Goal: Task Accomplishment & Management: Complete application form

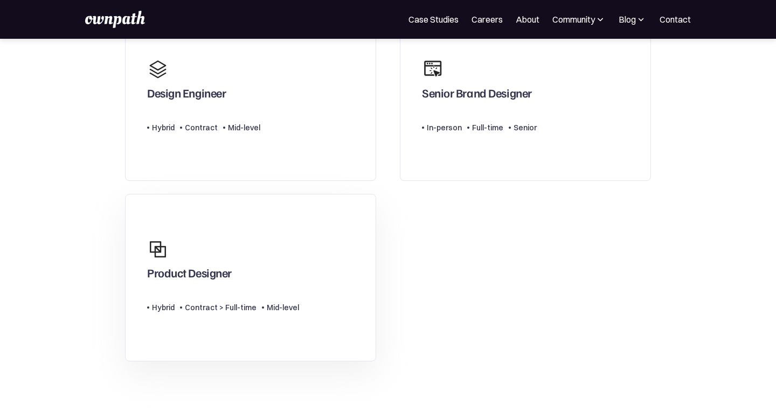
scroll to position [126, 0]
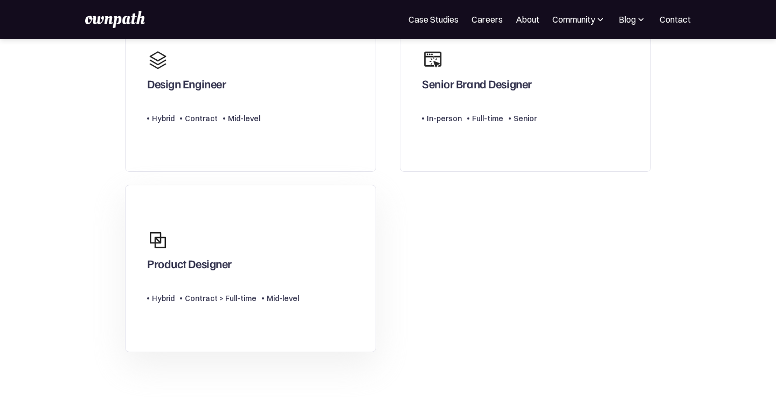
click at [170, 266] on div "Product Designer" at bounding box center [189, 265] width 85 height 19
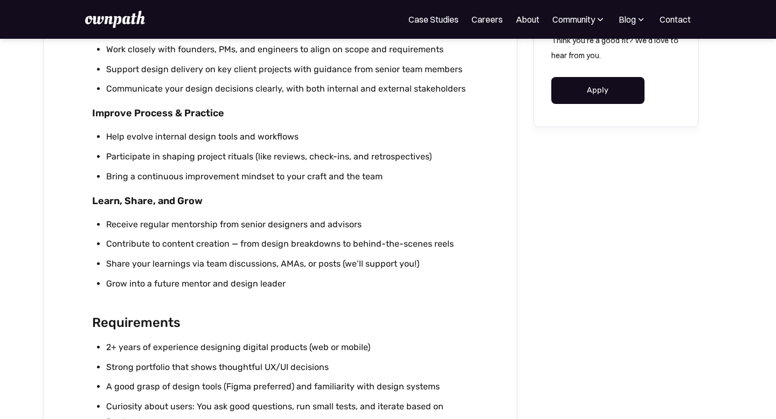
scroll to position [668, 0]
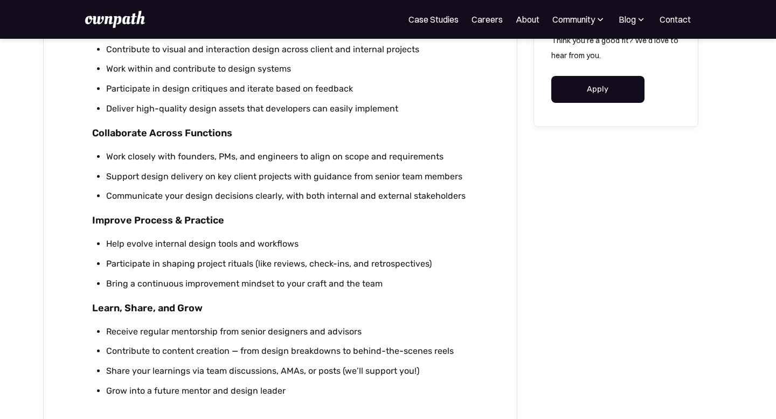
click at [617, 94] on link "Apply" at bounding box center [597, 89] width 93 height 27
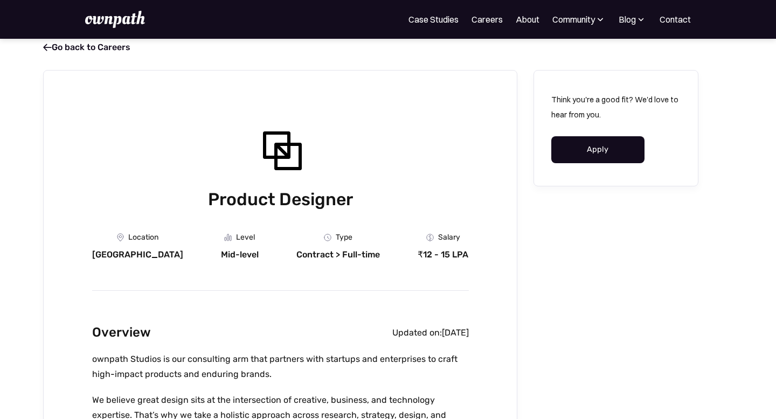
scroll to position [0, 0]
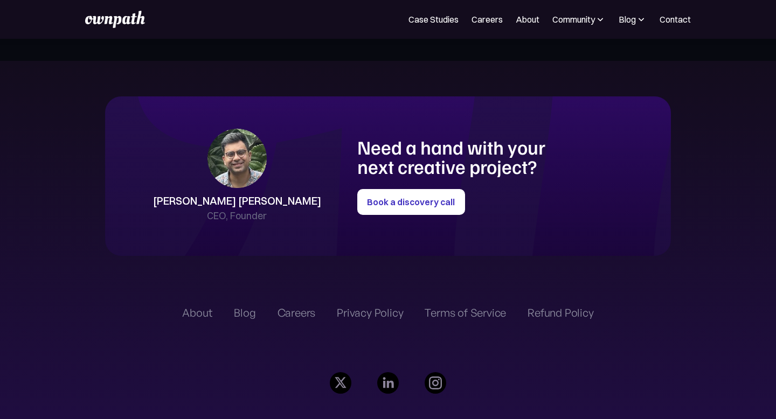
scroll to position [2496, 0]
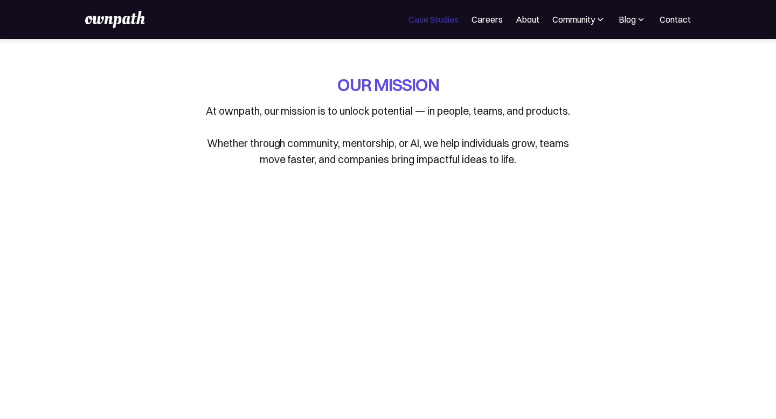
click at [430, 20] on link "Case Studies" at bounding box center [433, 19] width 50 height 13
